Goal: Information Seeking & Learning: Learn about a topic

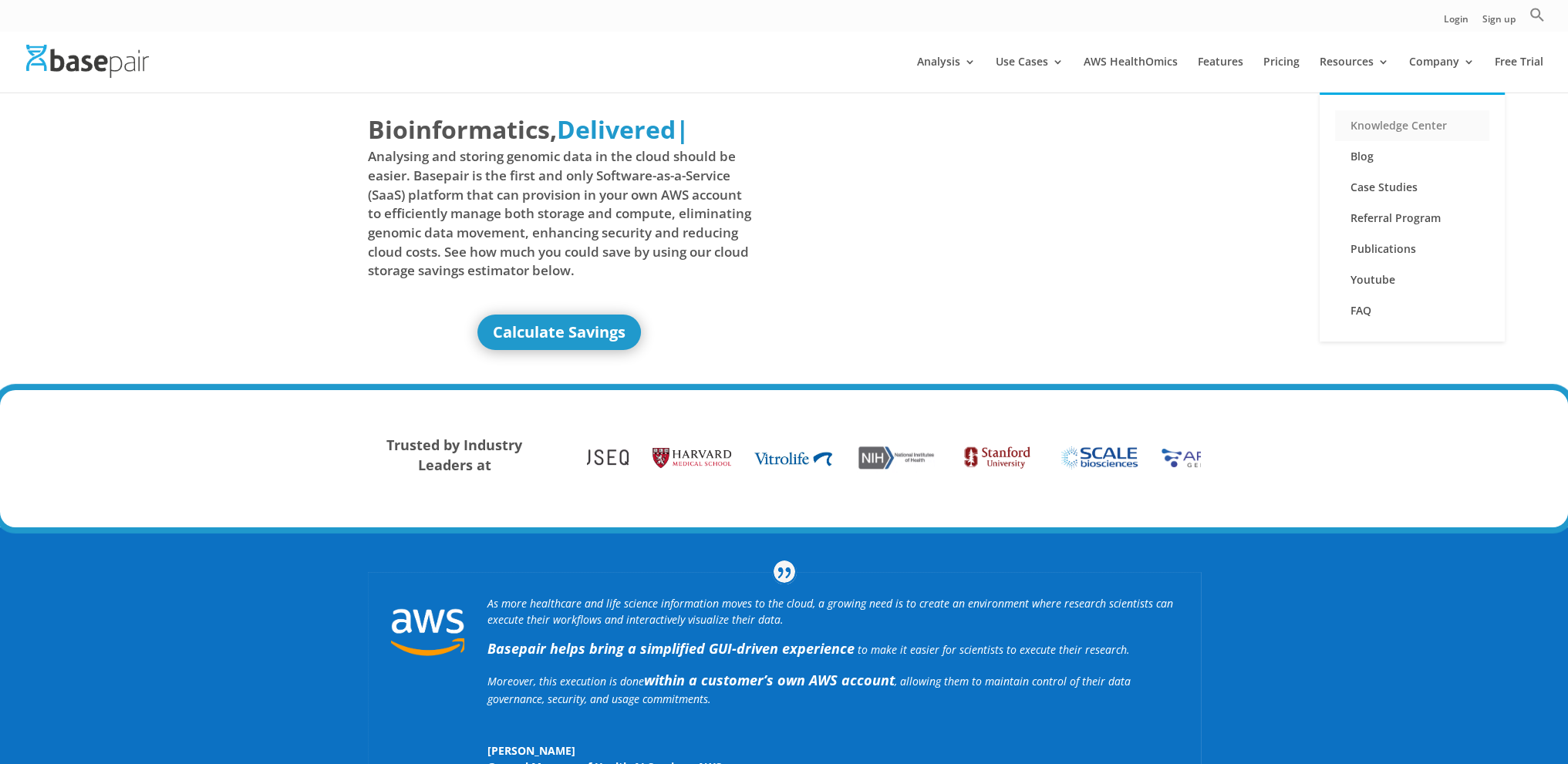
click at [1367, 121] on link "Knowledge Center" at bounding box center [1412, 125] width 154 height 31
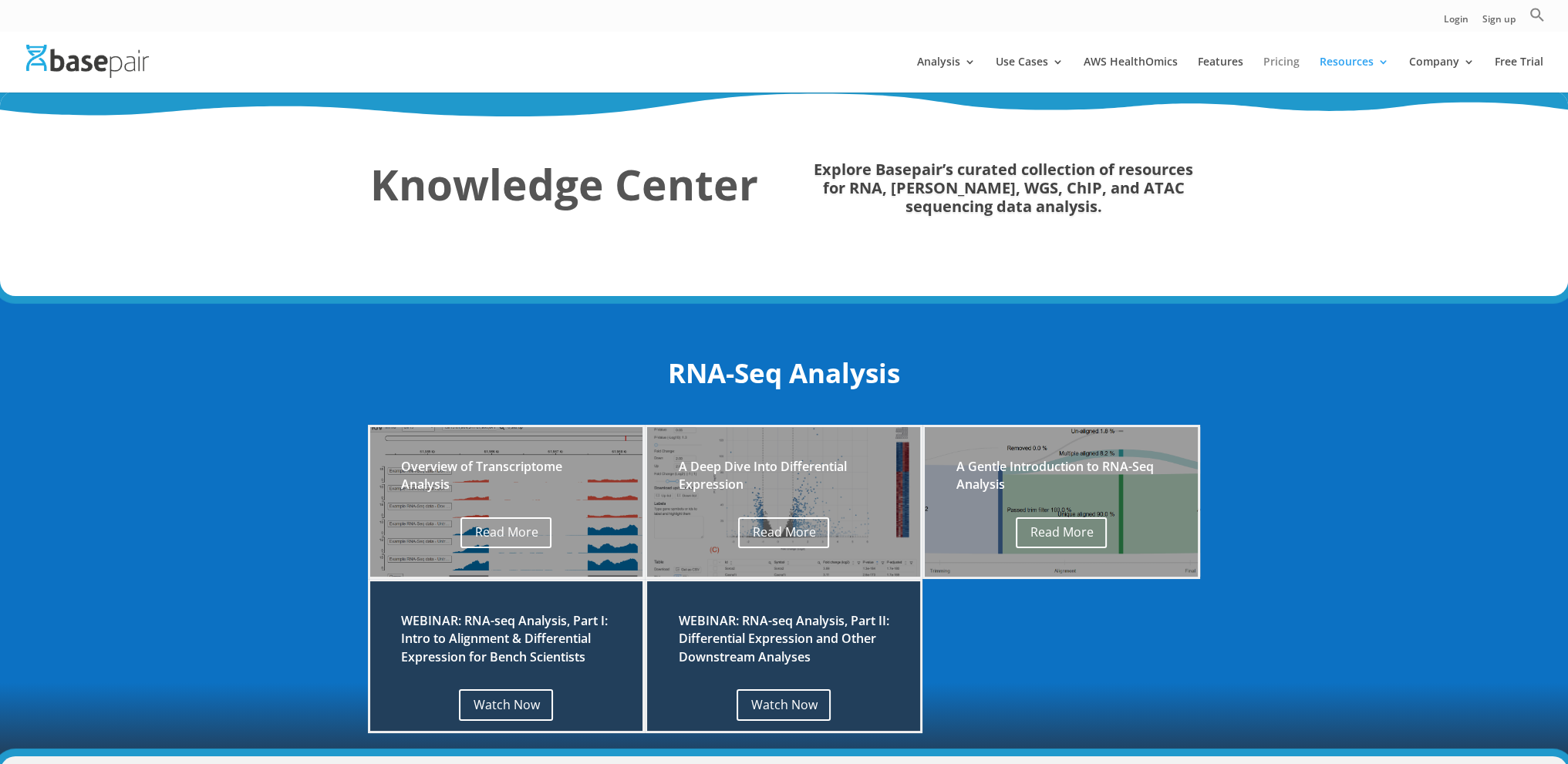
click at [1287, 61] on link "Pricing" at bounding box center [1282, 75] width 36 height 36
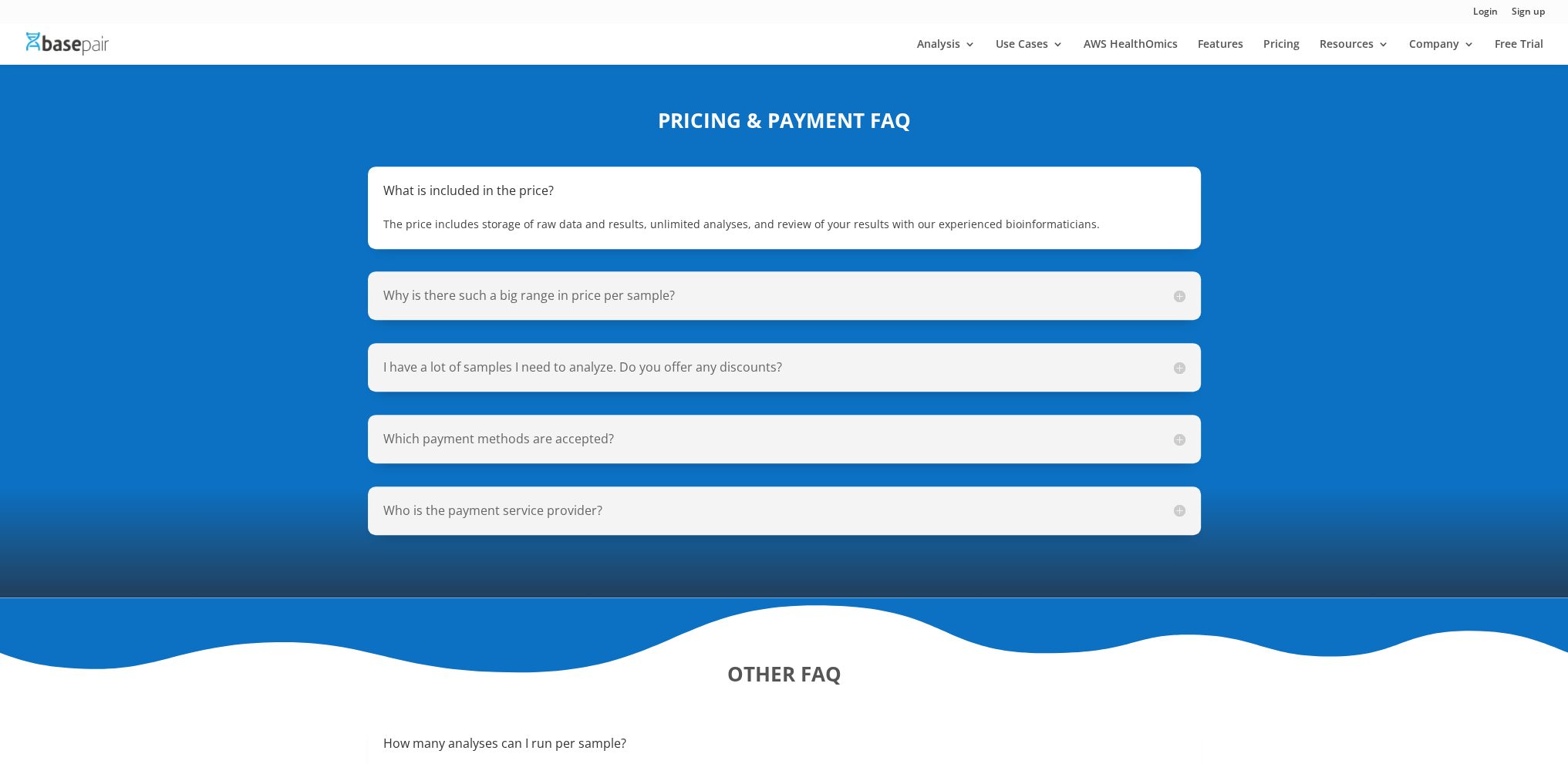
scroll to position [1080, 0]
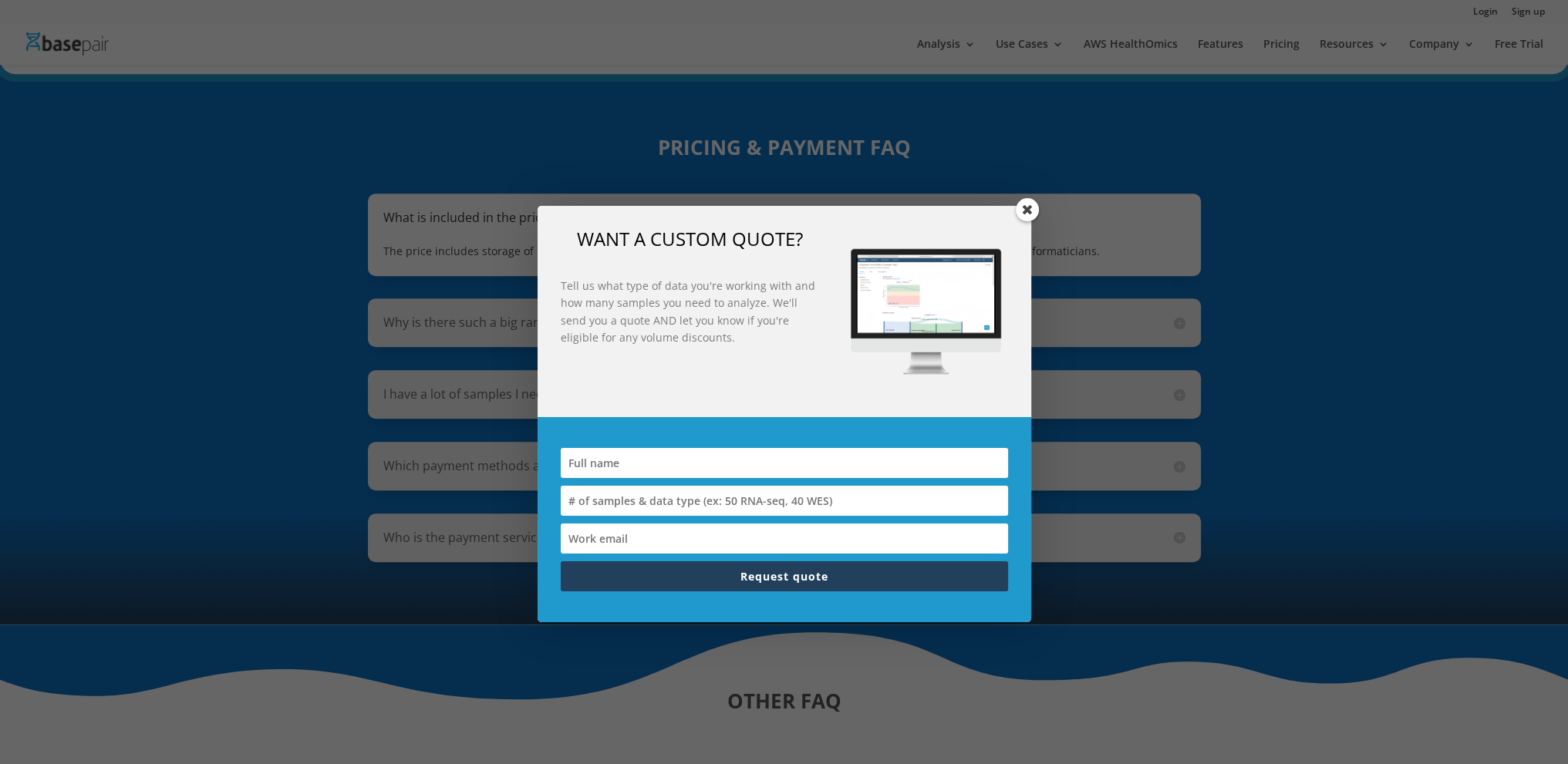
click at [1027, 207] on span at bounding box center [1027, 209] width 23 height 23
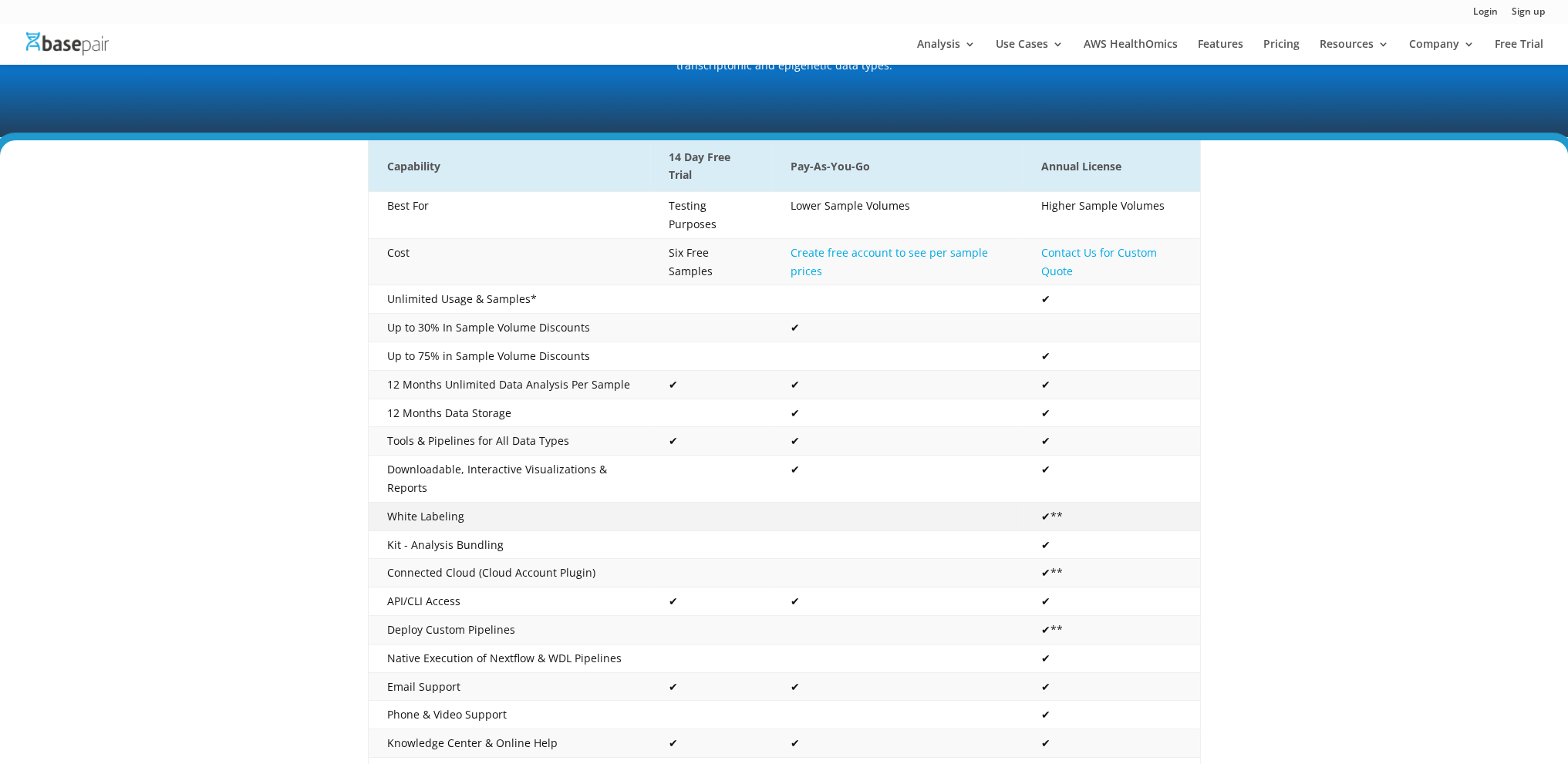
scroll to position [231, 0]
